Goal: Transaction & Acquisition: Book appointment/travel/reservation

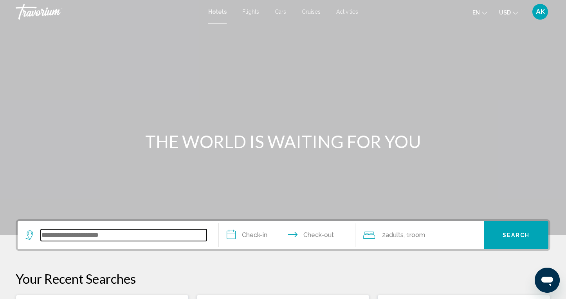
click at [68, 233] on input "Search widget" at bounding box center [124, 235] width 166 height 12
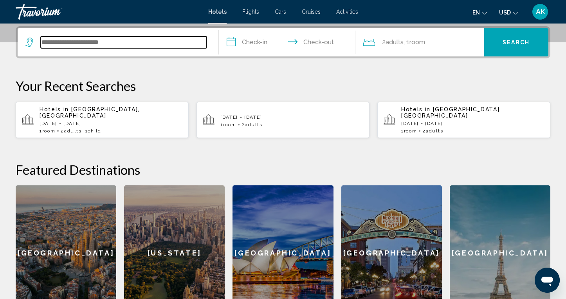
scroll to position [194, 0]
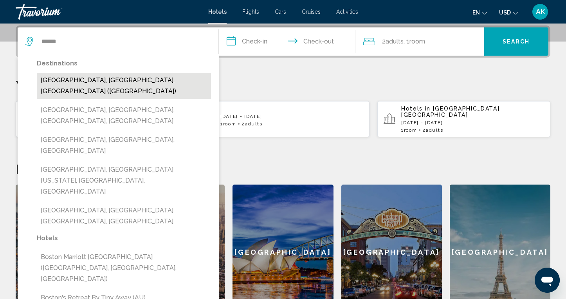
click at [92, 78] on button "Boston, MA, United States (BOS)" at bounding box center [124, 86] width 174 height 26
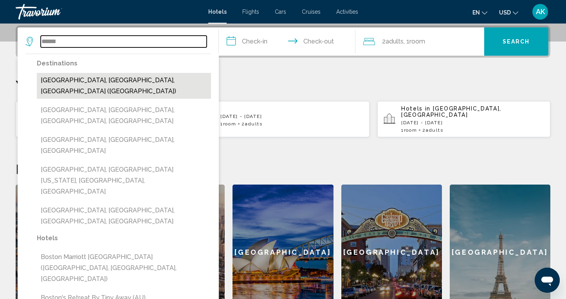
type input "**********"
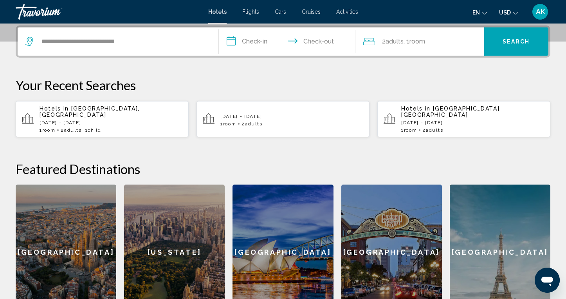
click at [256, 41] on input "**********" at bounding box center [289, 42] width 140 height 31
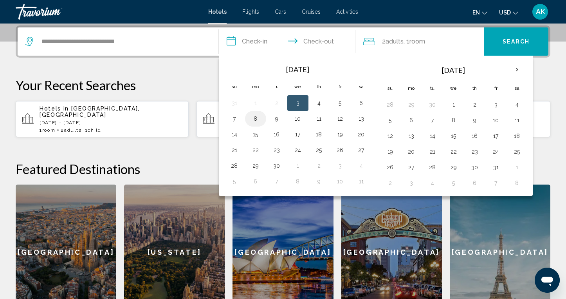
click at [257, 119] on button "8" at bounding box center [256, 118] width 13 height 11
click at [323, 116] on button "11" at bounding box center [319, 118] width 13 height 11
type input "**********"
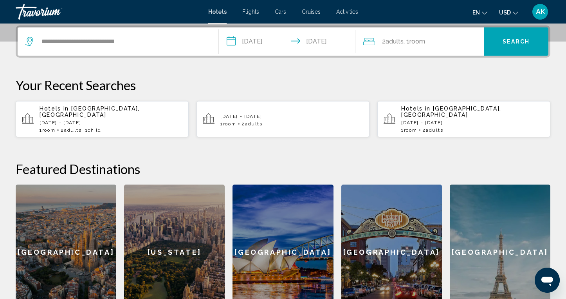
click at [500, 40] on button "Search" at bounding box center [517, 41] width 65 height 28
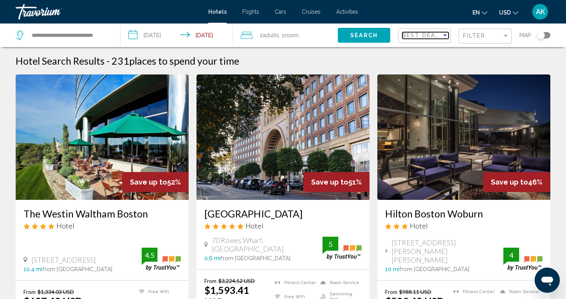
click at [445, 37] on div "Sort by" at bounding box center [445, 35] width 7 height 6
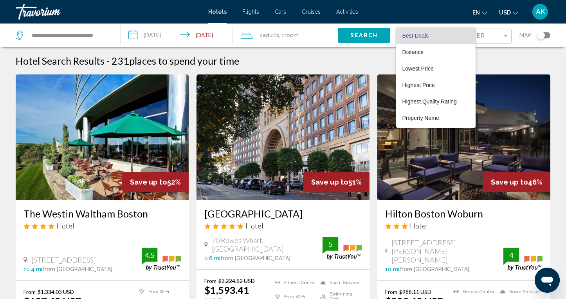
click at [445, 37] on span "Best Deals" at bounding box center [436, 35] width 67 height 16
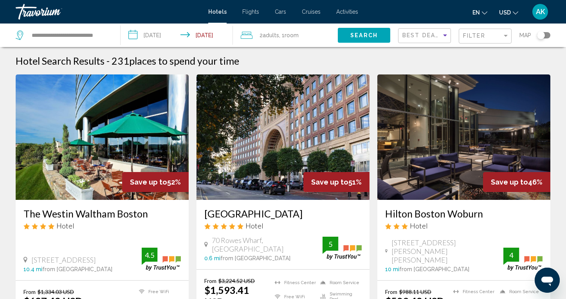
click at [286, 36] on span ", 1 Room rooms" at bounding box center [289, 35] width 20 height 11
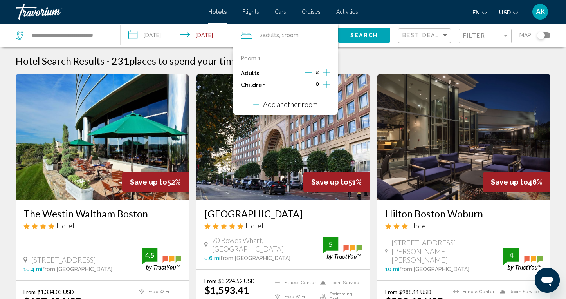
click at [326, 82] on icon "Increment children" at bounding box center [326, 84] width 7 height 9
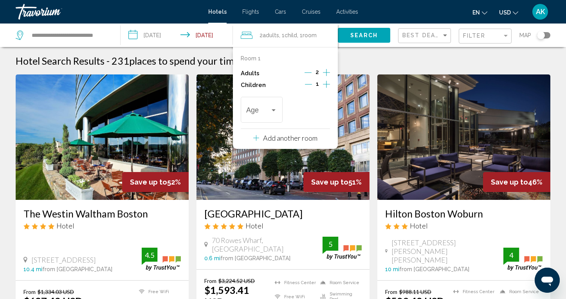
click at [326, 82] on icon "Increment children" at bounding box center [326, 84] width 7 height 9
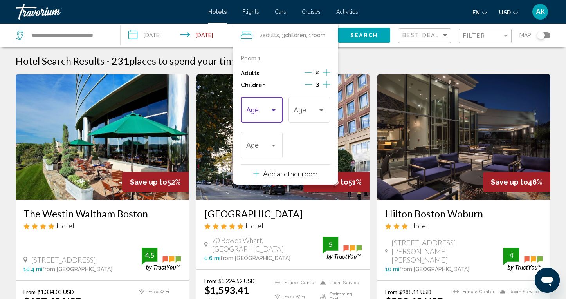
click at [275, 112] on div "Travelers: 2 adults, 3 children" at bounding box center [273, 110] width 7 height 6
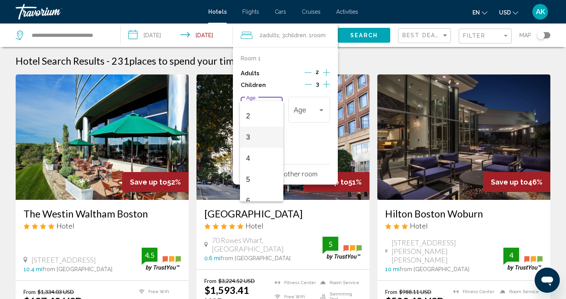
scroll to position [44, 0]
click at [259, 174] on span "5" at bounding box center [261, 173] width 31 height 21
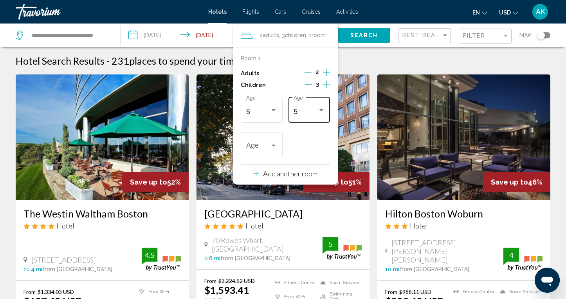
click at [326, 107] on div "5 Age" at bounding box center [310, 109] width 42 height 28
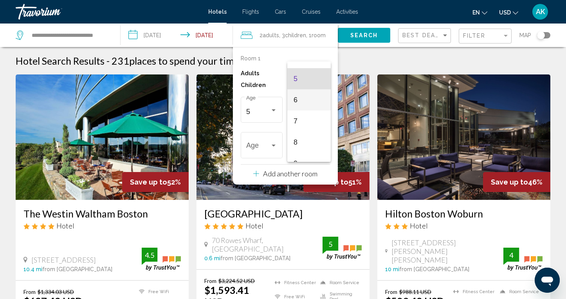
scroll to position [106, 0]
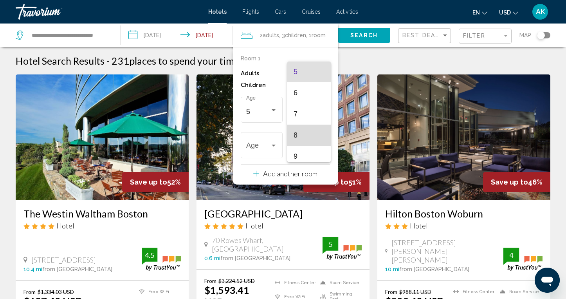
click at [303, 134] on span "8" at bounding box center [309, 135] width 31 height 21
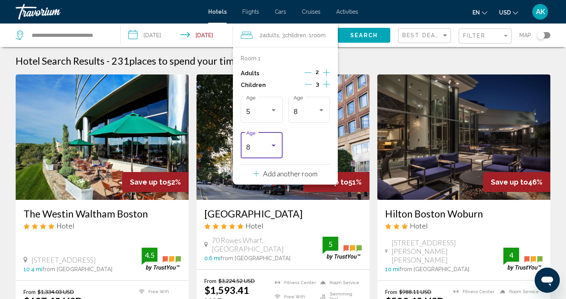
click at [275, 143] on div "Travelers: 2 adults, 3 children" at bounding box center [273, 146] width 7 height 6
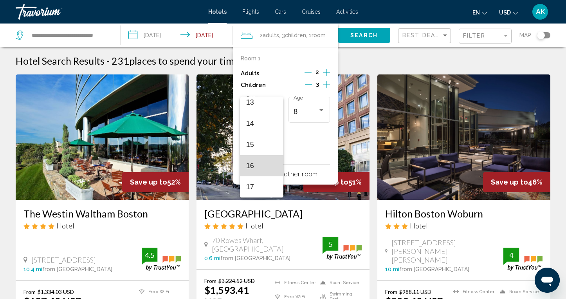
click at [259, 165] on span "16" at bounding box center [261, 165] width 31 height 21
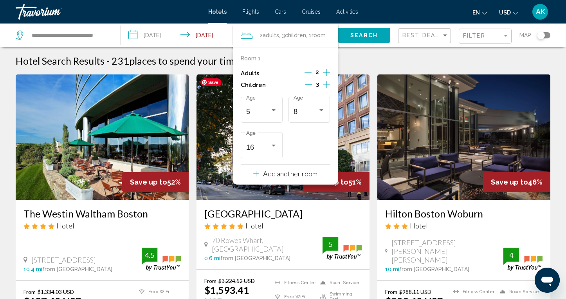
click at [363, 34] on span "Search" at bounding box center [364, 36] width 27 height 6
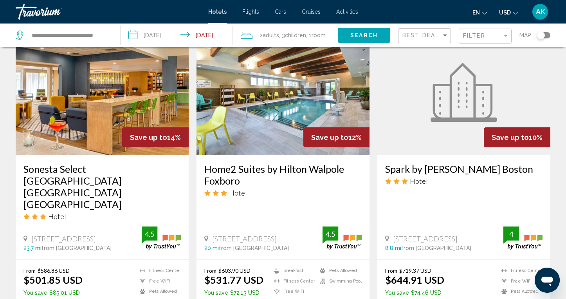
scroll to position [351, 0]
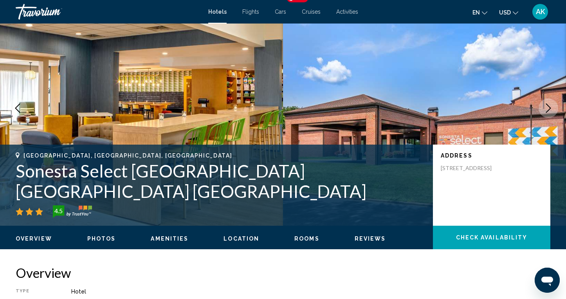
scroll to position [36, 0]
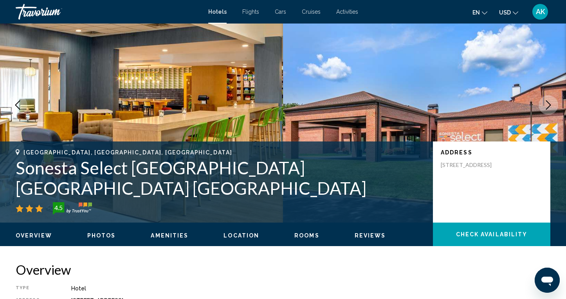
click at [546, 110] on button "Next image" at bounding box center [549, 105] width 20 height 20
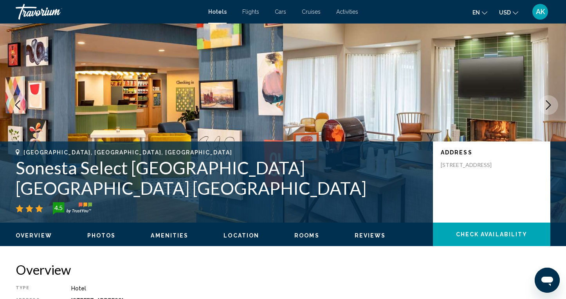
click at [546, 110] on button "Next image" at bounding box center [549, 105] width 20 height 20
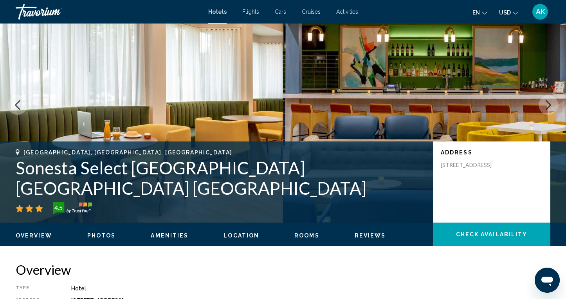
click at [546, 110] on button "Next image" at bounding box center [549, 105] width 20 height 20
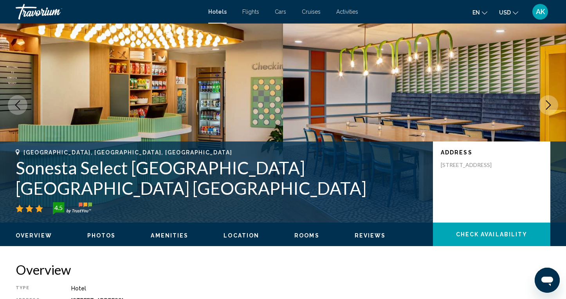
click at [546, 110] on button "Next image" at bounding box center [549, 105] width 20 height 20
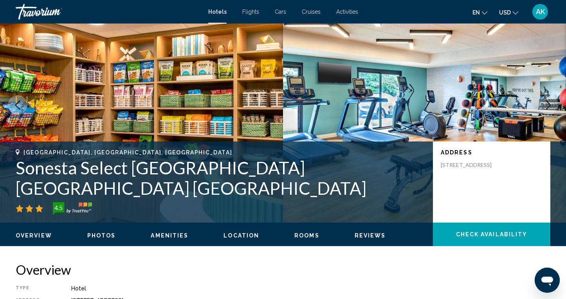
click at [546, 110] on button "Next image" at bounding box center [549, 105] width 20 height 20
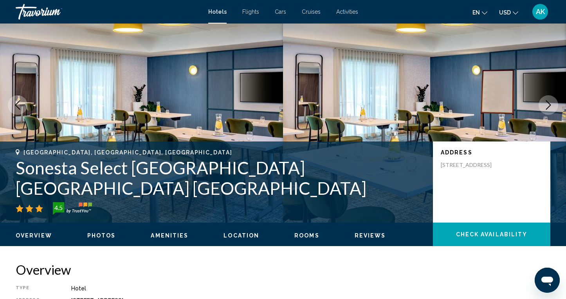
click at [546, 110] on button "Next image" at bounding box center [549, 105] width 20 height 20
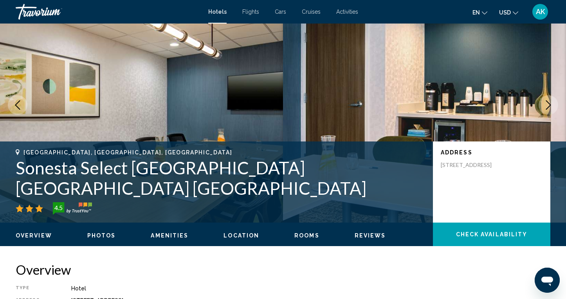
click at [546, 110] on button "Next image" at bounding box center [549, 105] width 20 height 20
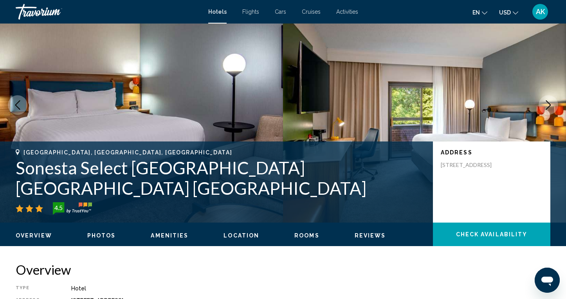
click at [546, 110] on button "Next image" at bounding box center [549, 105] width 20 height 20
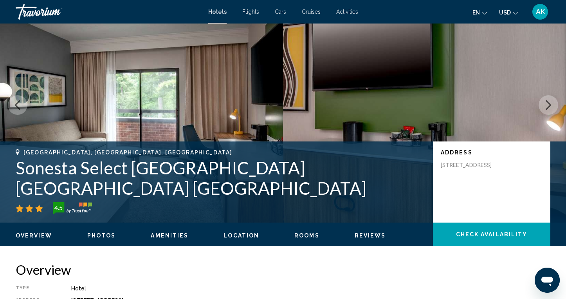
click at [546, 110] on button "Next image" at bounding box center [549, 105] width 20 height 20
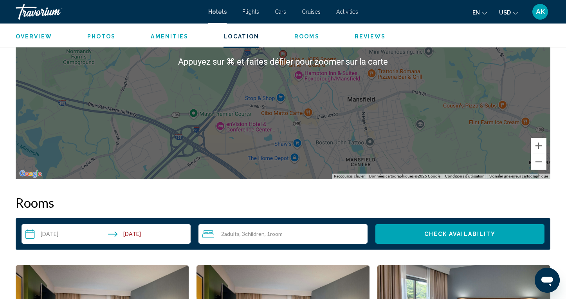
scroll to position [846, 0]
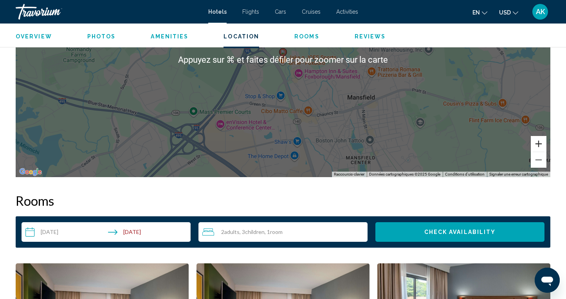
click at [538, 145] on button "Zoom avant" at bounding box center [539, 144] width 16 height 16
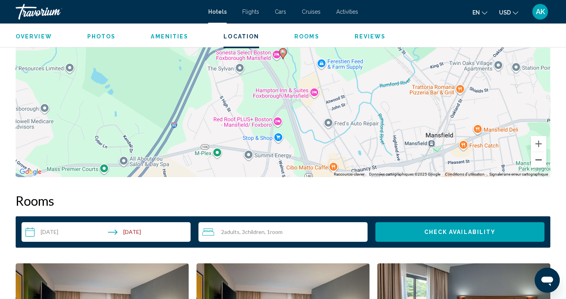
click at [541, 160] on button "Zoom arrière" at bounding box center [539, 160] width 16 height 16
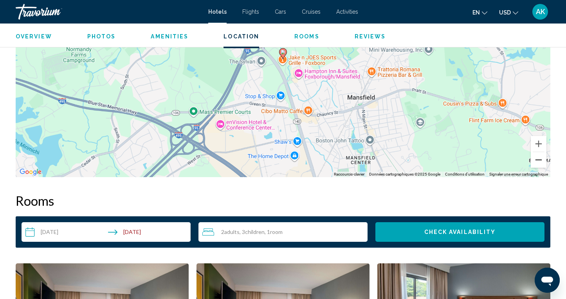
click at [541, 160] on button "Zoom arrière" at bounding box center [539, 160] width 16 height 16
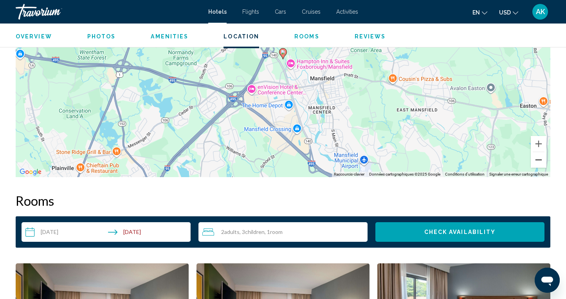
click at [541, 160] on button "Zoom arrière" at bounding box center [539, 160] width 16 height 16
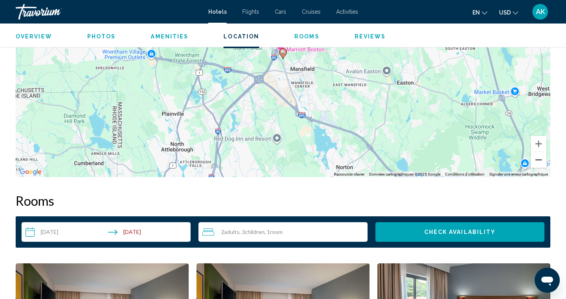
click at [541, 160] on button "Zoom arrière" at bounding box center [539, 160] width 16 height 16
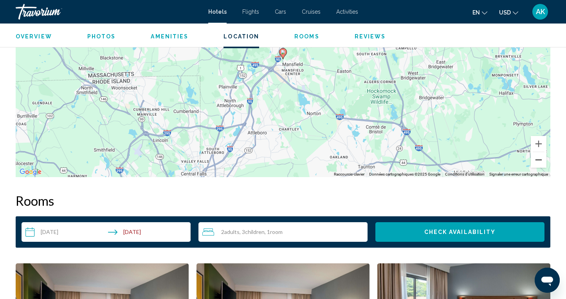
click at [541, 160] on button "Zoom arrière" at bounding box center [539, 160] width 16 height 16
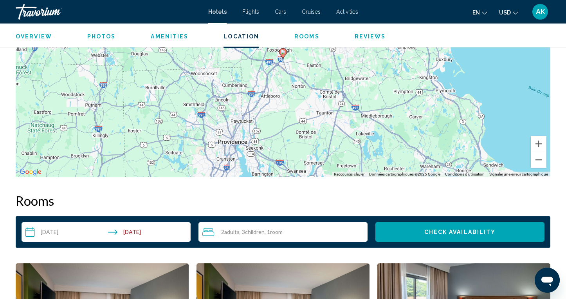
click at [541, 160] on button "Zoom arrière" at bounding box center [539, 160] width 16 height 16
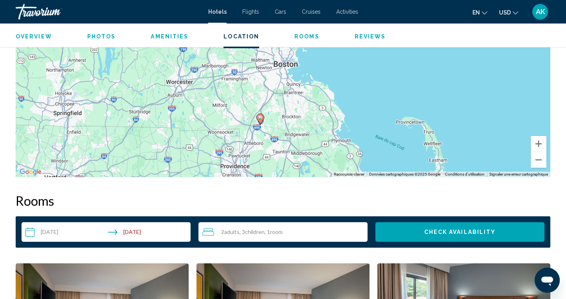
drag, startPoint x: 478, startPoint y: 95, endPoint x: 456, endPoint y: 160, distance: 69.3
click at [456, 160] on div "Pour activer le glissement du marqueur avec le clavier, appuyez sur Alt+Entrée.…" at bounding box center [283, 59] width 535 height 235
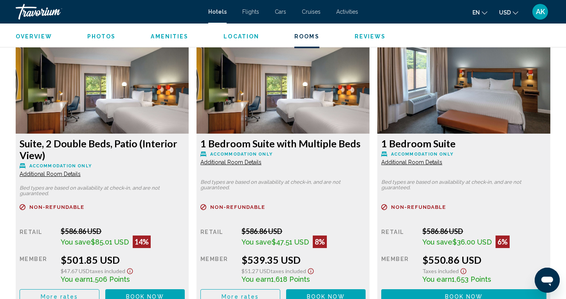
scroll to position [1068, 0]
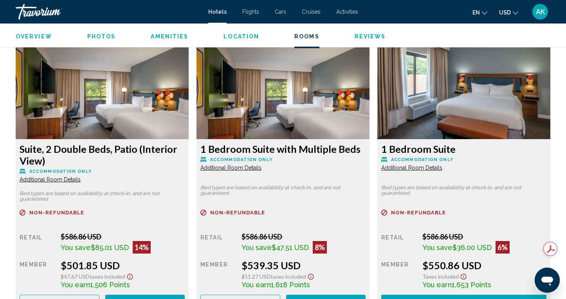
click at [515, 11] on icon "Change currency" at bounding box center [515, 12] width 5 height 5
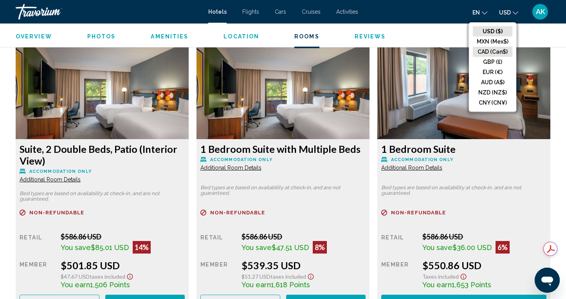
click at [497, 50] on button "CAD (Can$)" at bounding box center [493, 52] width 40 height 10
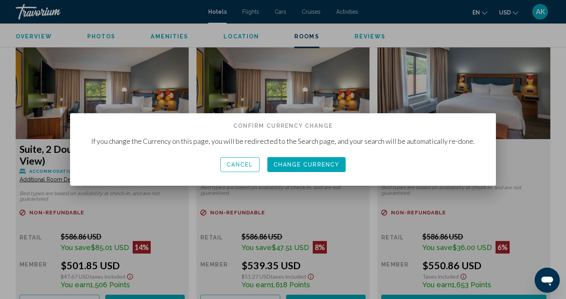
scroll to position [0, 0]
click at [324, 165] on span "Change Currency" at bounding box center [307, 165] width 66 height 6
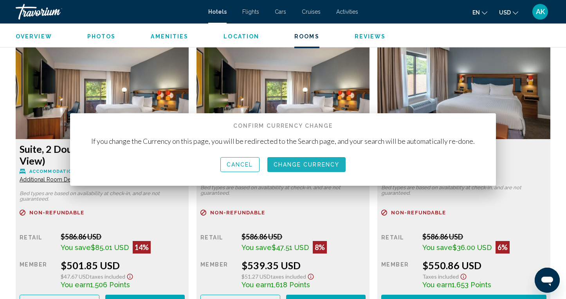
scroll to position [1068, 0]
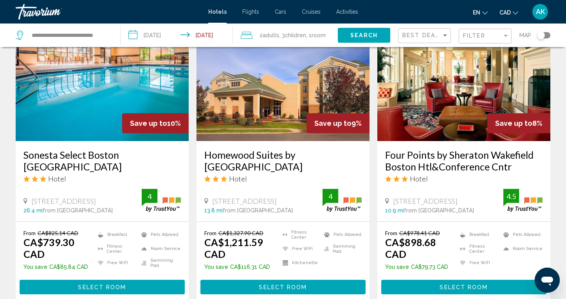
scroll to position [682, 0]
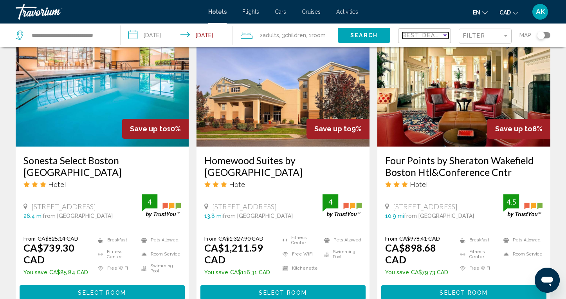
click at [443, 34] on div "Sort by" at bounding box center [445, 35] width 4 height 2
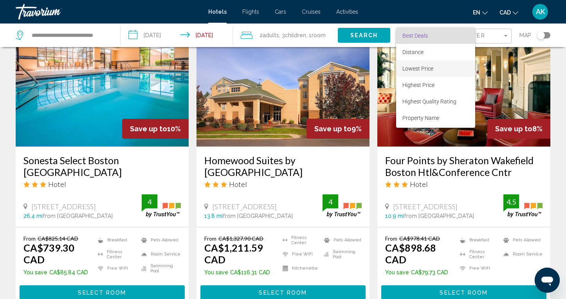
click at [431, 65] on span "Lowest Price" at bounding box center [418, 68] width 31 height 6
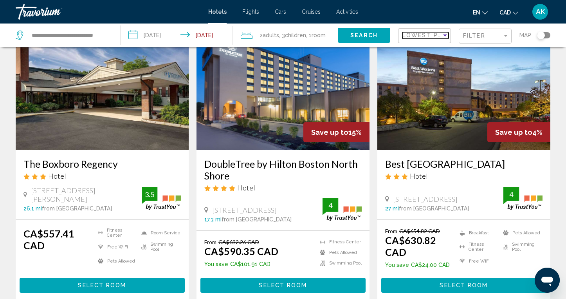
scroll to position [54, 0]
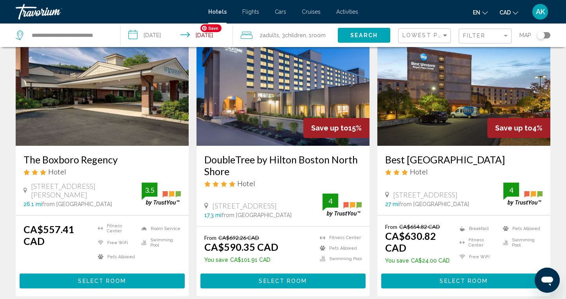
click at [287, 116] on img "Main content" at bounding box center [283, 82] width 173 height 125
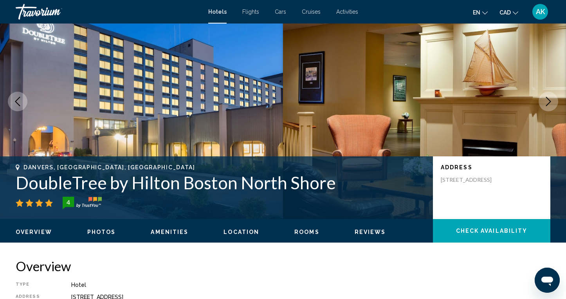
scroll to position [42, 0]
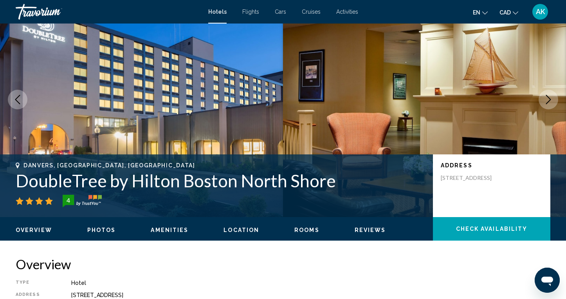
click at [548, 96] on icon "Next image" at bounding box center [548, 99] width 9 height 9
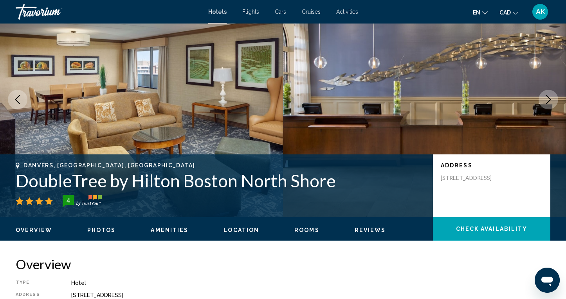
click at [548, 96] on icon "Next image" at bounding box center [548, 99] width 9 height 9
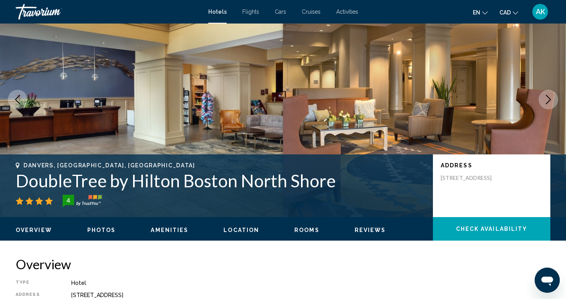
click at [548, 96] on icon "Next image" at bounding box center [548, 99] width 9 height 9
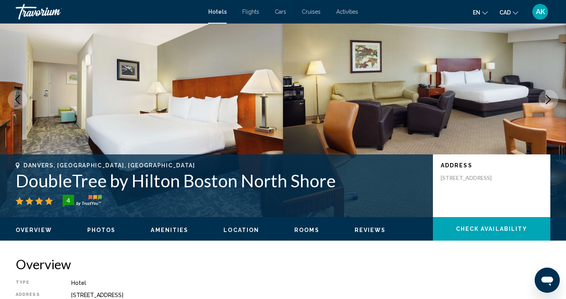
click at [548, 96] on icon "Next image" at bounding box center [548, 99] width 9 height 9
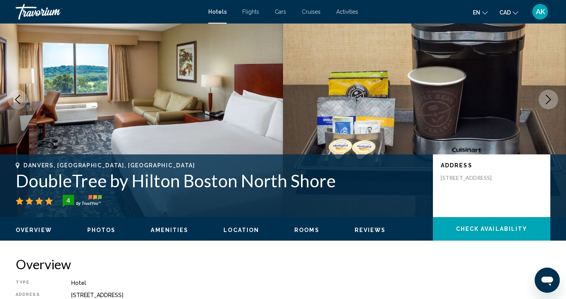
click at [548, 96] on icon "Next image" at bounding box center [548, 99] width 9 height 9
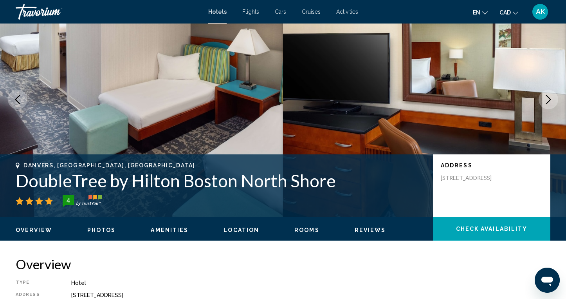
click at [548, 96] on icon "Next image" at bounding box center [548, 99] width 9 height 9
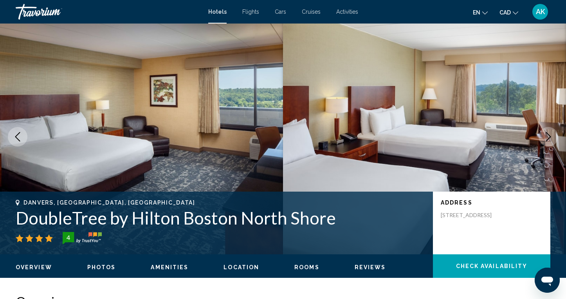
scroll to position [0, 0]
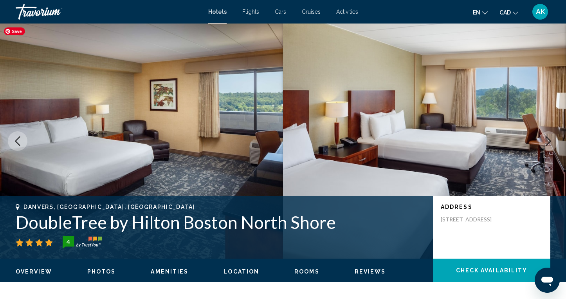
click at [19, 138] on icon "Previous image" at bounding box center [17, 140] width 9 height 9
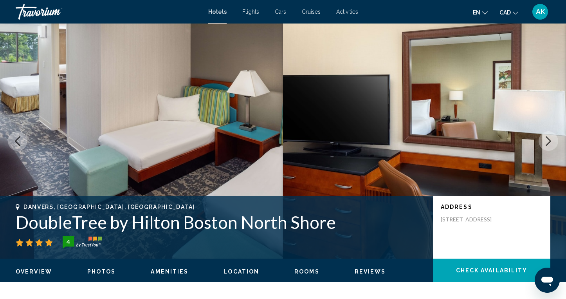
click at [19, 138] on icon "Previous image" at bounding box center [17, 140] width 9 height 9
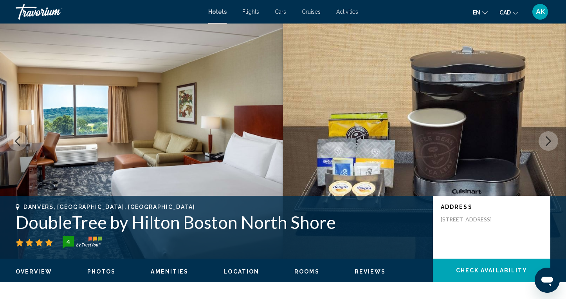
click at [19, 138] on icon "Previous image" at bounding box center [17, 140] width 9 height 9
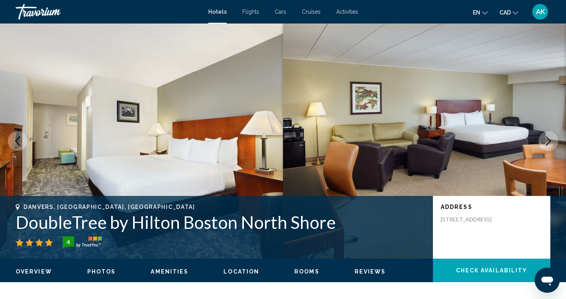
click at [19, 138] on icon "Previous image" at bounding box center [17, 140] width 9 height 9
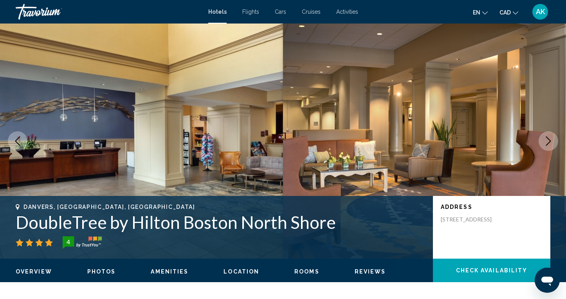
click at [19, 138] on icon "Previous image" at bounding box center [17, 140] width 9 height 9
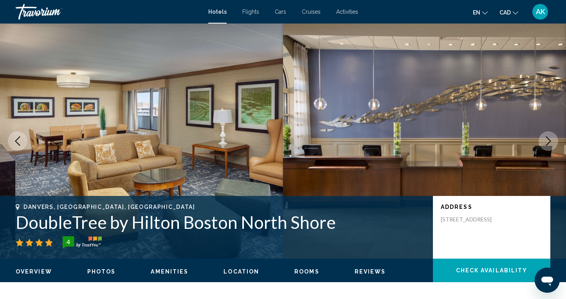
click at [19, 138] on icon "Previous image" at bounding box center [17, 140] width 9 height 9
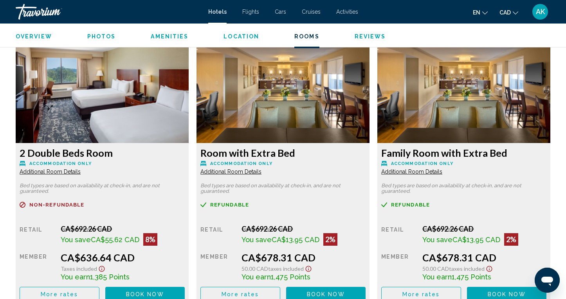
scroll to position [1321, 0]
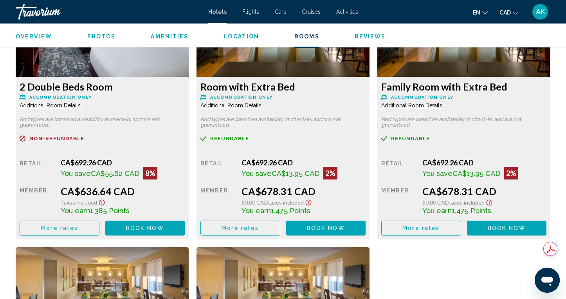
scroll to position [1387, 0]
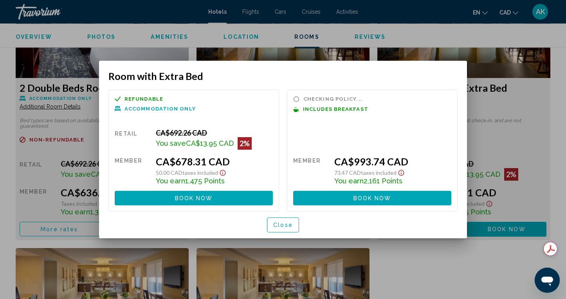
scroll to position [0, 0]
click at [280, 226] on span "Close" at bounding box center [283, 225] width 20 height 6
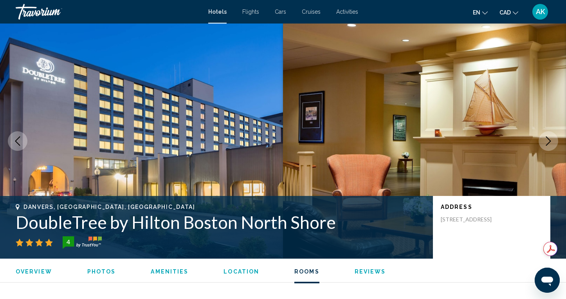
scroll to position [1387, 0]
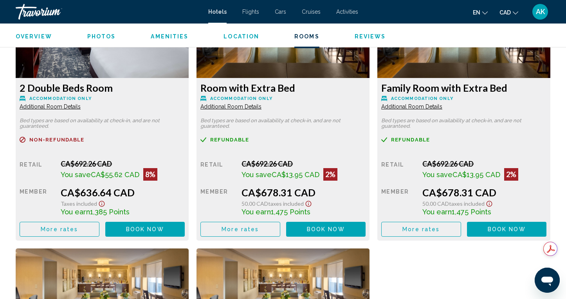
click at [38, 10] on div "Travorium" at bounding box center [55, 12] width 78 height 16
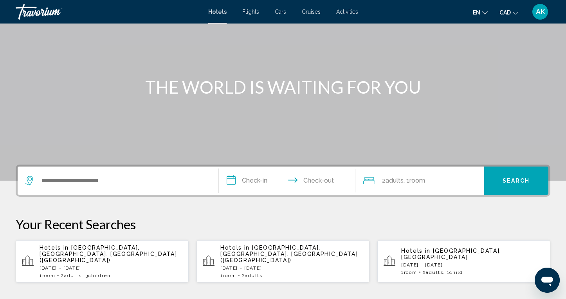
scroll to position [51, 0]
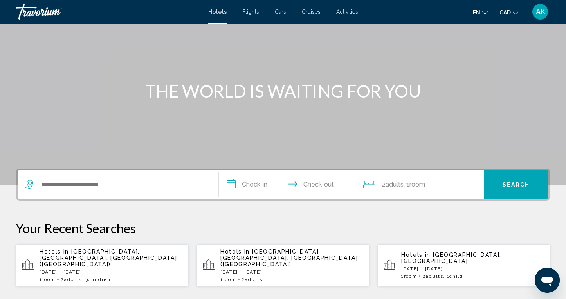
click at [219, 13] on span "Hotels" at bounding box center [217, 12] width 18 height 6
click at [49, 11] on div "Travorium" at bounding box center [55, 12] width 78 height 16
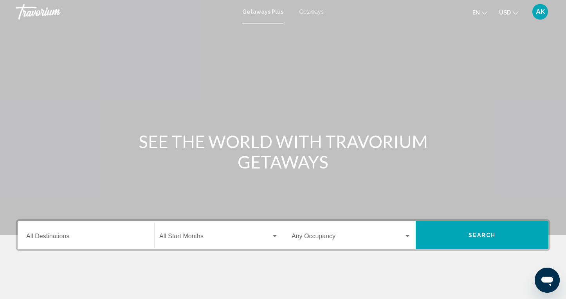
click at [59, 236] on input "Destination All Destinations" at bounding box center [85, 237] width 119 height 7
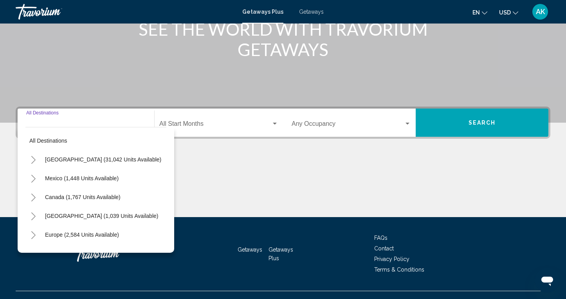
scroll to position [127, 0]
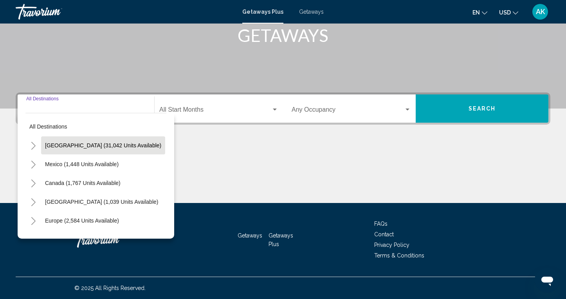
click at [58, 145] on span "[GEOGRAPHIC_DATA] (31,042 units available)" at bounding box center [103, 145] width 116 height 6
type input "**********"
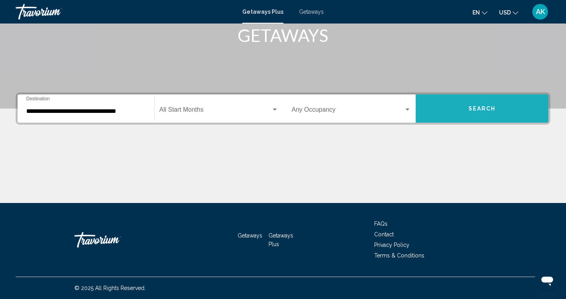
click at [470, 114] on button "Search" at bounding box center [482, 108] width 133 height 28
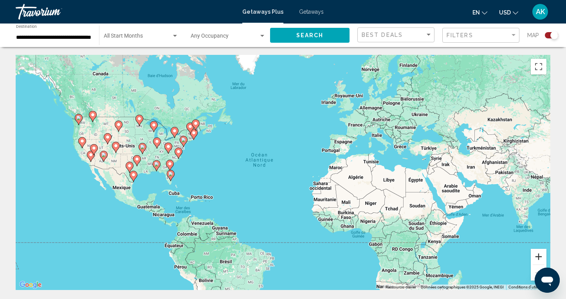
click at [536, 256] on button "Zoom avant" at bounding box center [539, 257] width 16 height 16
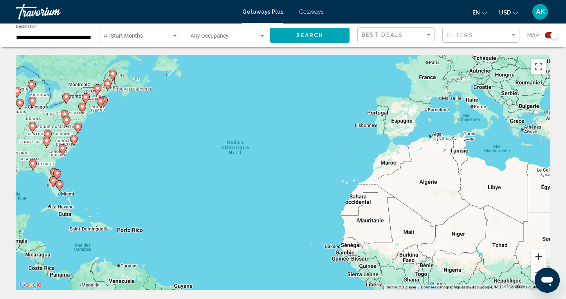
click at [536, 256] on button "Zoom avant" at bounding box center [539, 257] width 16 height 16
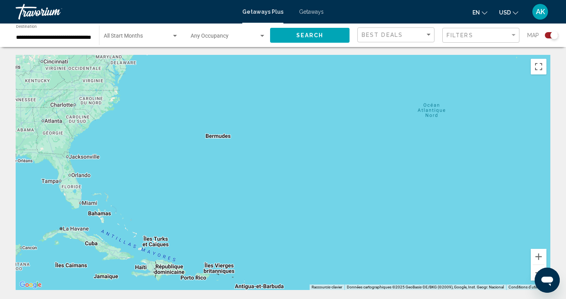
drag, startPoint x: 111, startPoint y: 157, endPoint x: 423, endPoint y: 156, distance: 311.8
click at [422, 156] on div "Pour activer le glissement du marqueur avec le clavier, appuyez sur Alt+Entrée.…" at bounding box center [283, 172] width 535 height 235
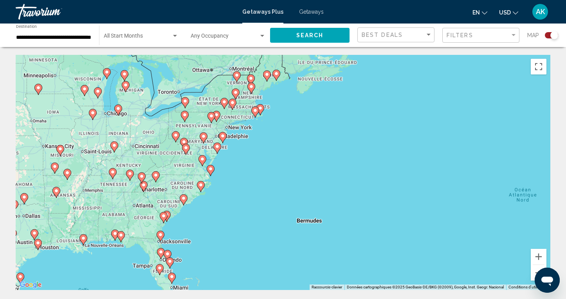
drag, startPoint x: 265, startPoint y: 114, endPoint x: 254, endPoint y: 186, distance: 73.7
click at [254, 187] on div "Pour activer le glissement du marqueur avec le clavier, appuyez sur Alt+Entrée.…" at bounding box center [283, 172] width 535 height 235
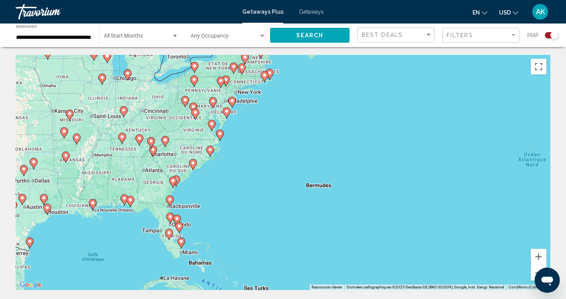
drag, startPoint x: 298, startPoint y: 242, endPoint x: 308, endPoint y: 205, distance: 39.0
click at [308, 205] on div "Pour activer le glissement du marqueur avec le clavier, appuyez sur Alt+Entrée.…" at bounding box center [283, 172] width 535 height 235
click at [539, 257] on button "Zoom avant" at bounding box center [539, 257] width 16 height 16
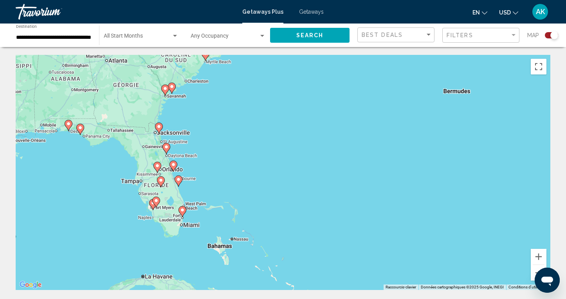
drag, startPoint x: 229, startPoint y: 227, endPoint x: 333, endPoint y: 120, distance: 149.0
click at [333, 120] on div "Pour activer le glissement du marqueur avec le clavier, appuyez sur Alt+Entrée.…" at bounding box center [283, 172] width 535 height 235
click at [182, 210] on image "Main content" at bounding box center [182, 210] width 5 height 5
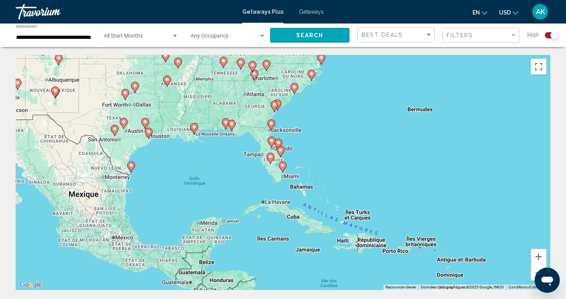
click at [285, 165] on image "Main content" at bounding box center [282, 165] width 5 height 5
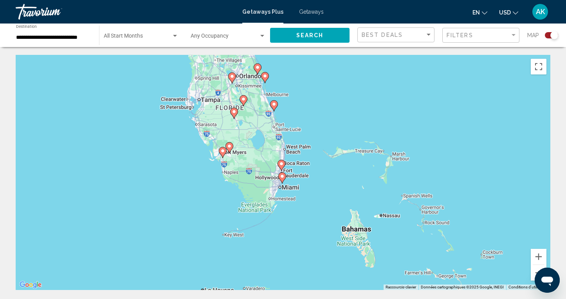
click at [285, 179] on gmp-advanced-marker "Main content" at bounding box center [283, 178] width 8 height 12
type input "**********"
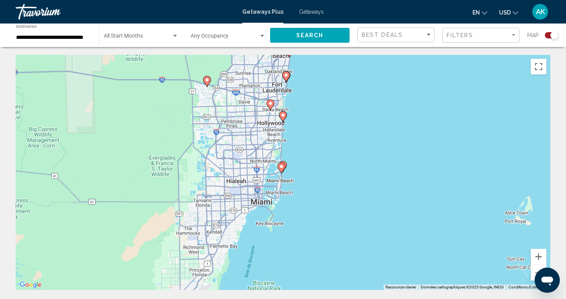
click at [282, 168] on image "Main content" at bounding box center [281, 166] width 5 height 5
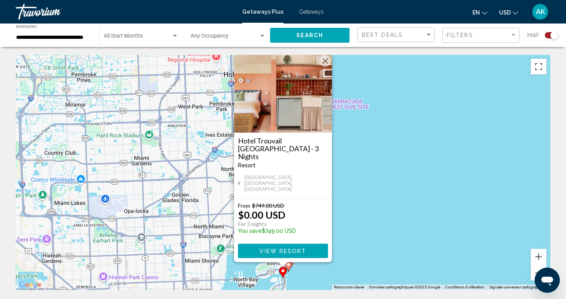
click at [348, 176] on div "Pour activer le glissement du marqueur avec le clavier, appuyez sur Alt+Entrée.…" at bounding box center [283, 172] width 535 height 235
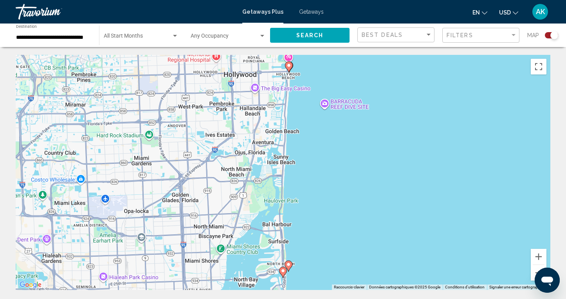
click at [530, 275] on div "Pour activer le glissement du marqueur avec le clavier, appuyez sur Alt+Entrée.…" at bounding box center [283, 172] width 535 height 235
click at [534, 270] on button "Zoom arrière" at bounding box center [539, 273] width 16 height 16
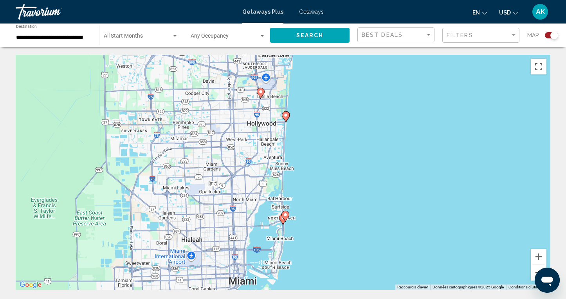
click at [534, 270] on button "Zoom arrière" at bounding box center [539, 273] width 16 height 16
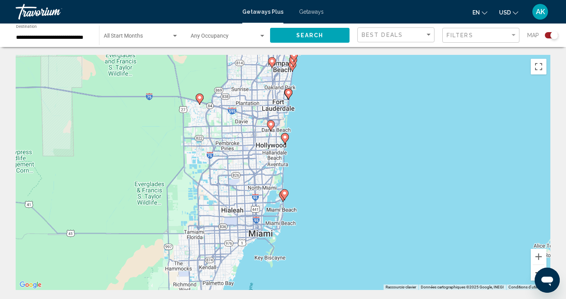
click at [534, 270] on button "Zoom arrière" at bounding box center [539, 273] width 16 height 16
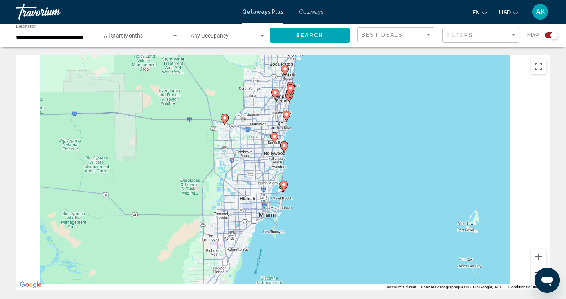
click at [534, 270] on button "Zoom arrière" at bounding box center [539, 273] width 16 height 16
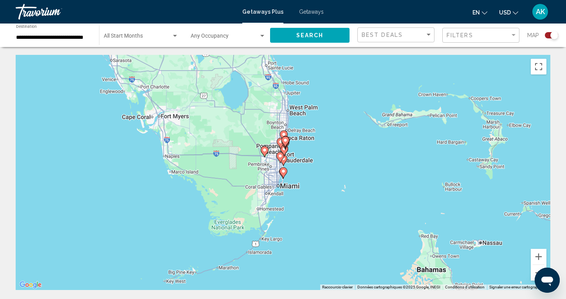
click at [313, 10] on span "Getaways" at bounding box center [311, 12] width 25 height 6
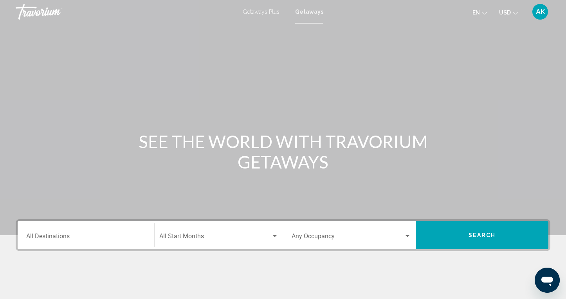
click at [62, 237] on input "Destination All Destinations" at bounding box center [85, 237] width 119 height 7
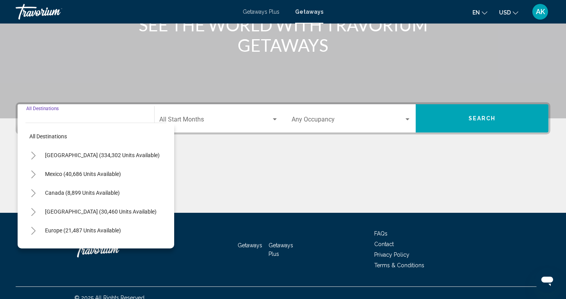
scroll to position [127, 0]
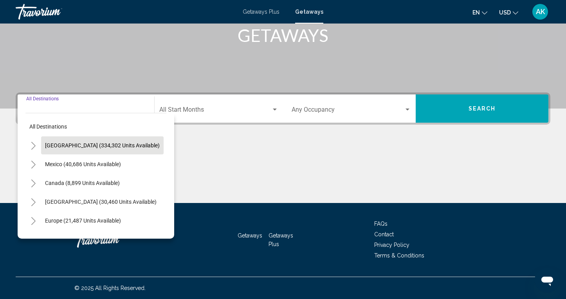
click at [65, 147] on span "[GEOGRAPHIC_DATA] (334,302 units available)" at bounding box center [102, 145] width 115 height 6
type input "**********"
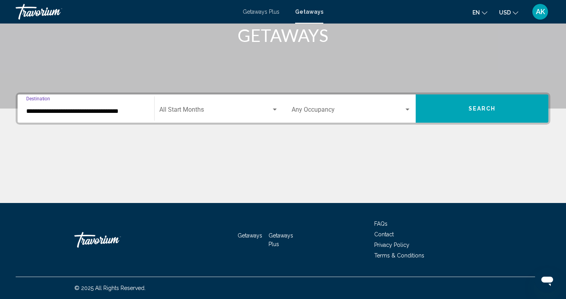
click at [437, 111] on button "Search" at bounding box center [482, 108] width 133 height 28
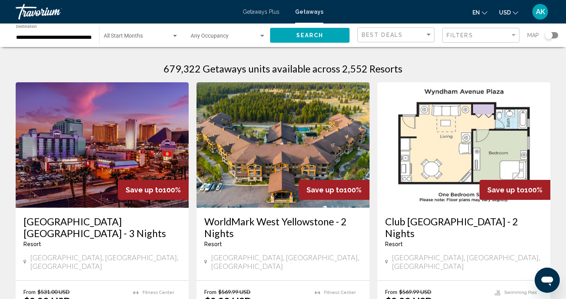
click at [550, 35] on div "Search widget" at bounding box center [549, 35] width 8 height 8
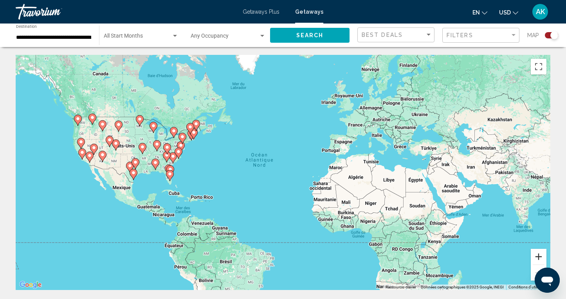
click at [543, 257] on button "Zoom avant" at bounding box center [539, 257] width 16 height 16
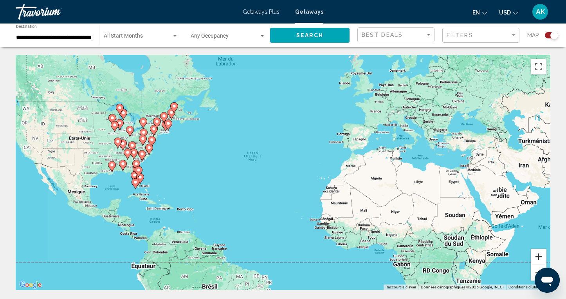
click at [543, 257] on button "Zoom avant" at bounding box center [539, 257] width 16 height 16
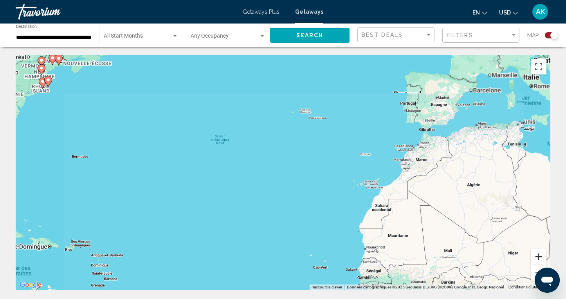
click at [543, 257] on button "Zoom avant" at bounding box center [539, 257] width 16 height 16
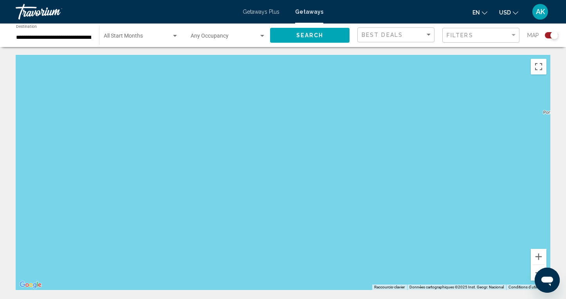
drag, startPoint x: 122, startPoint y: 156, endPoint x: 455, endPoint y: 171, distance: 333.7
click at [455, 171] on div "Main content" at bounding box center [283, 172] width 535 height 235
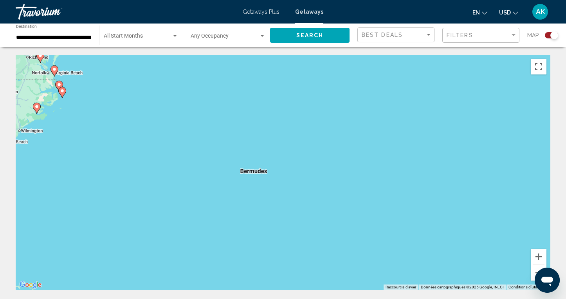
drag, startPoint x: 213, startPoint y: 163, endPoint x: 451, endPoint y: 163, distance: 238.2
click at [451, 163] on div "Pour activer le glissement du marqueur avec le clavier, appuyez sur Alt+Entrée.…" at bounding box center [283, 172] width 535 height 235
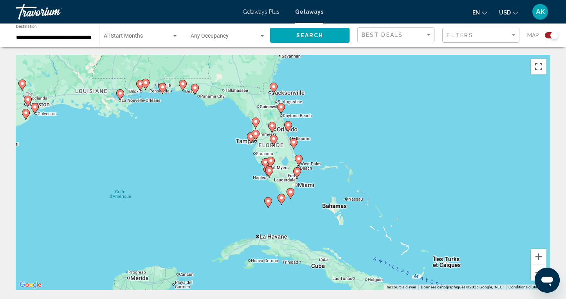
drag, startPoint x: 340, startPoint y: 201, endPoint x: 379, endPoint y: 81, distance: 126.0
click at [379, 81] on div "Pour activer le glissement du marqueur avec le clavier, appuyez sur Alt+Entrée.…" at bounding box center [283, 172] width 535 height 235
click at [540, 255] on button "Zoom avant" at bounding box center [539, 257] width 16 height 16
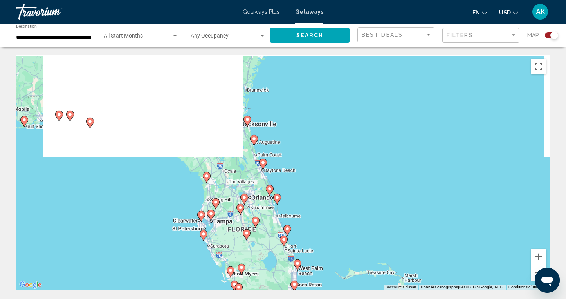
drag, startPoint x: 457, startPoint y: 117, endPoint x: 440, endPoint y: 238, distance: 122.3
click at [440, 238] on div "Pour activer le glissement du marqueur avec le clavier, appuyez sur Alt+Entrée.…" at bounding box center [283, 172] width 535 height 235
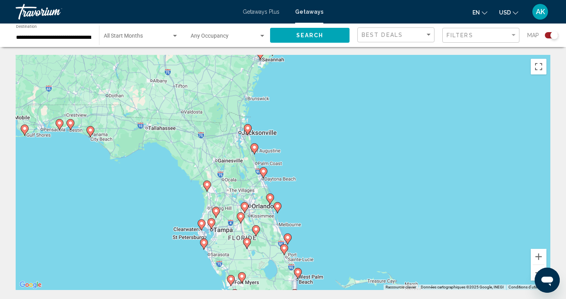
click at [256, 147] on image "Main content" at bounding box center [254, 147] width 5 height 5
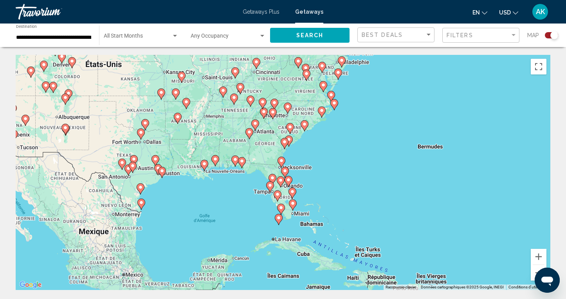
click at [283, 168] on icon "Main content" at bounding box center [285, 172] width 7 height 10
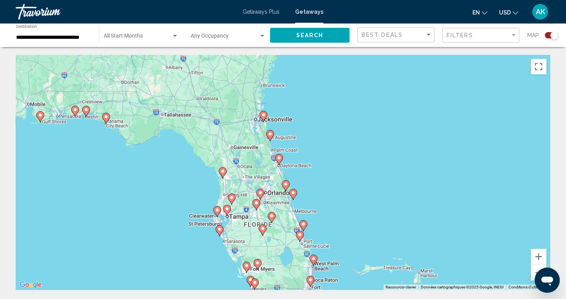
click at [270, 136] on image "Main content" at bounding box center [270, 134] width 5 height 5
type input "**********"
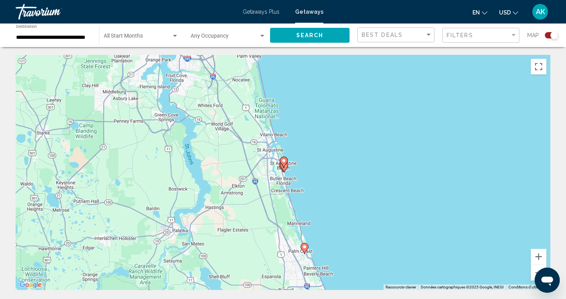
click at [285, 158] on image "Main content" at bounding box center [284, 160] width 5 height 5
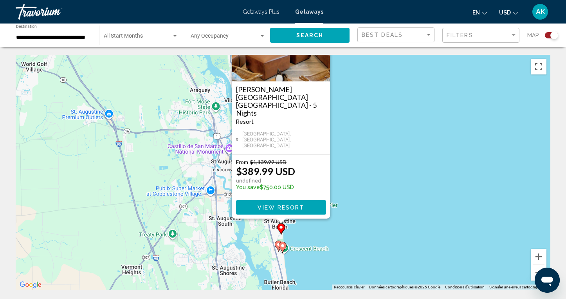
drag, startPoint x: 482, startPoint y: 228, endPoint x: 479, endPoint y: 171, distance: 56.5
click at [479, 171] on div "Pour naviguer, utilisez les touches fléchées. Pour activer le glissement du mar…" at bounding box center [283, 172] width 535 height 235
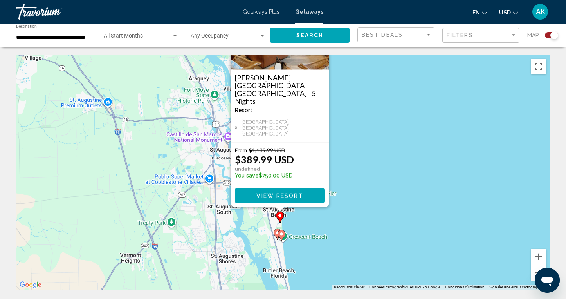
click at [281, 233] on image "Main content" at bounding box center [281, 234] width 5 height 5
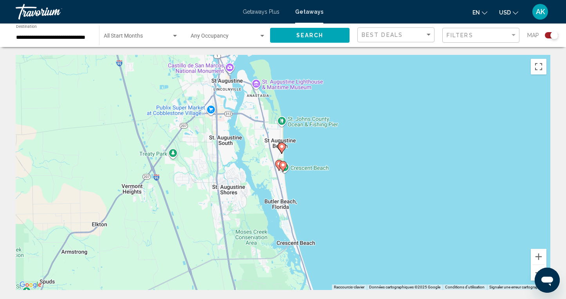
click at [284, 165] on image "Main content" at bounding box center [283, 165] width 5 height 5
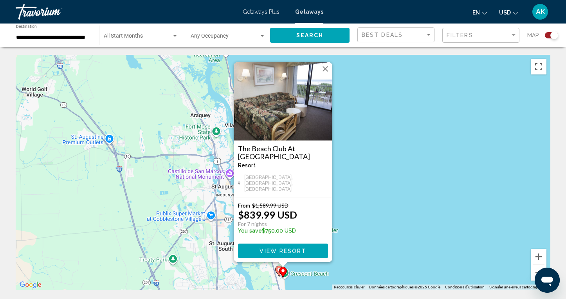
click at [279, 271] on image "Main content" at bounding box center [279, 269] width 5 height 5
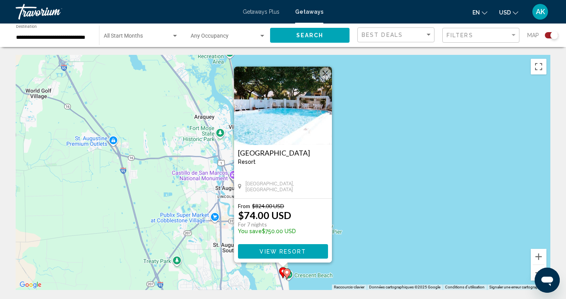
click at [279, 253] on span "View Resort" at bounding box center [283, 251] width 47 height 6
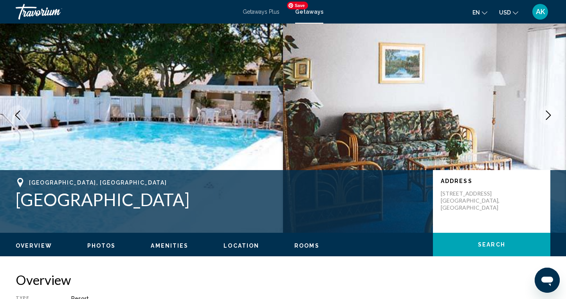
scroll to position [33, 0]
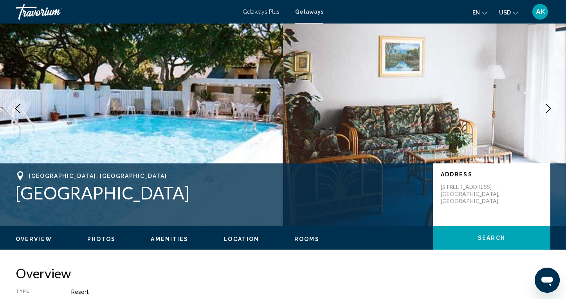
click at [548, 108] on icon "Next image" at bounding box center [548, 108] width 9 height 9
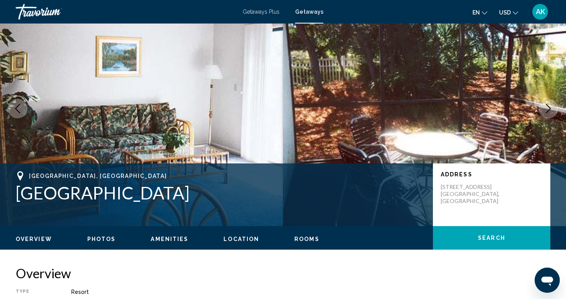
click at [548, 108] on icon "Next image" at bounding box center [548, 108] width 9 height 9
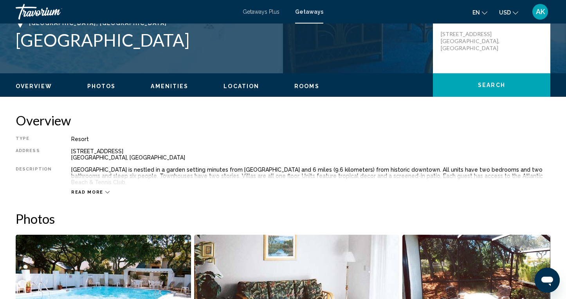
scroll to position [187, 0]
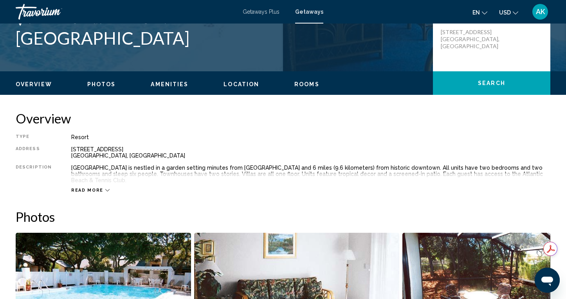
click at [105, 188] on icon "Main content" at bounding box center [107, 190] width 4 height 4
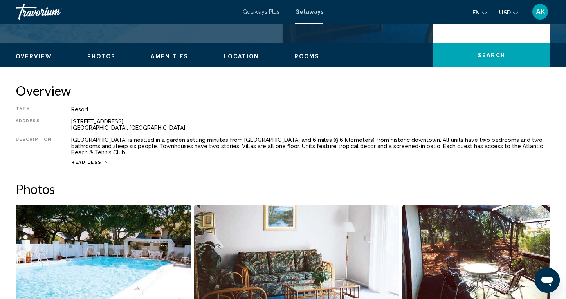
scroll to position [229, 0]
